Goal: Navigation & Orientation: Find specific page/section

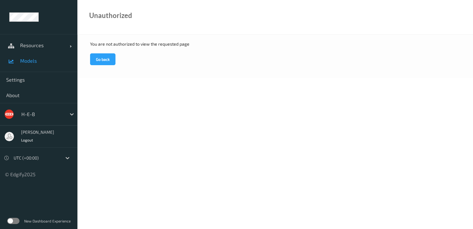
click at [34, 63] on span "Models" at bounding box center [45, 61] width 51 height 6
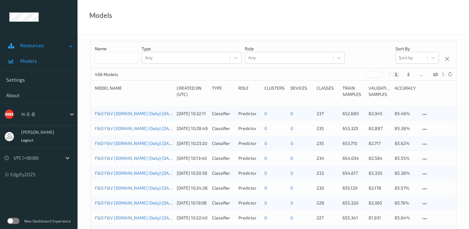
click at [40, 43] on span "Resources" at bounding box center [45, 45] width 50 height 6
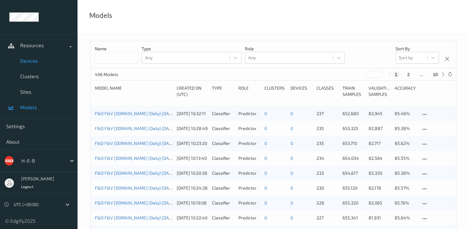
click at [39, 60] on span "Devices" at bounding box center [45, 61] width 51 height 6
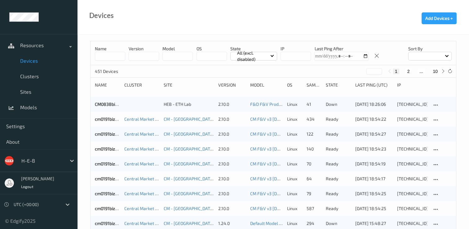
click at [446, 57] on div at bounding box center [429, 56] width 43 height 9
click at [430, 71] on p "Name" at bounding box center [429, 70] width 43 height 11
click at [409, 70] on button "2" at bounding box center [408, 71] width 6 height 6
type input "*"
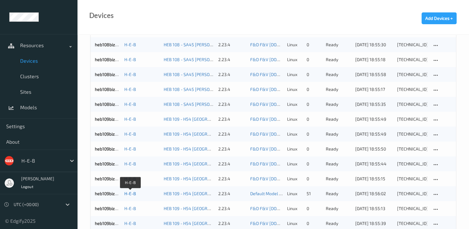
scroll to position [526, 0]
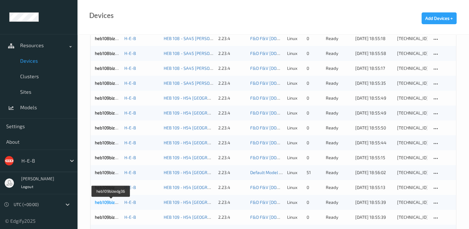
click at [107, 201] on link "heb109bizedg36" at bounding box center [111, 201] width 32 height 5
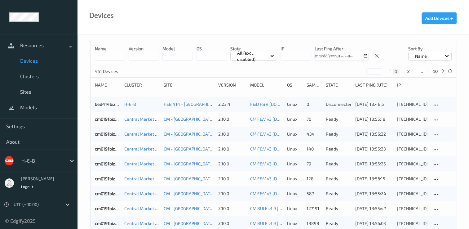
click at [406, 69] on button "2" at bounding box center [408, 71] width 6 height 6
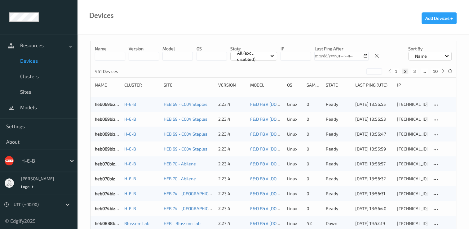
click at [415, 70] on button "3" at bounding box center [414, 71] width 6 height 6
click at [417, 70] on button "4" at bounding box center [418, 71] width 6 height 6
click at [420, 71] on button "5" at bounding box center [420, 71] width 6 height 6
type input "*"
